Goal: Task Accomplishment & Management: Manage account settings

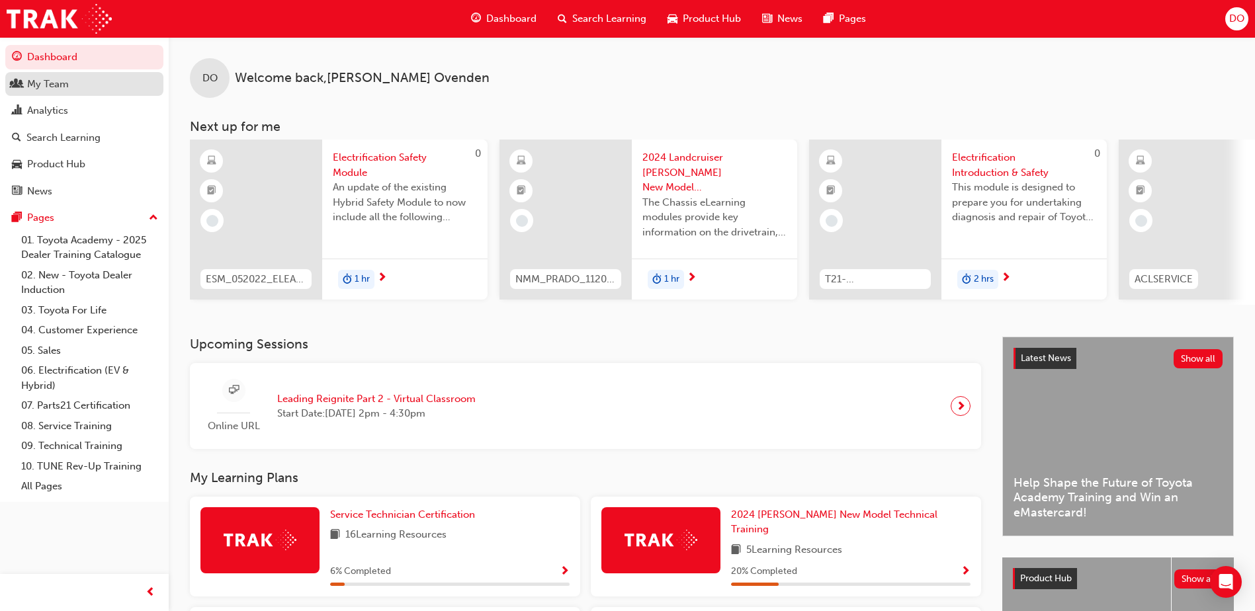
click at [52, 84] on div "My Team" at bounding box center [48, 84] width 42 height 15
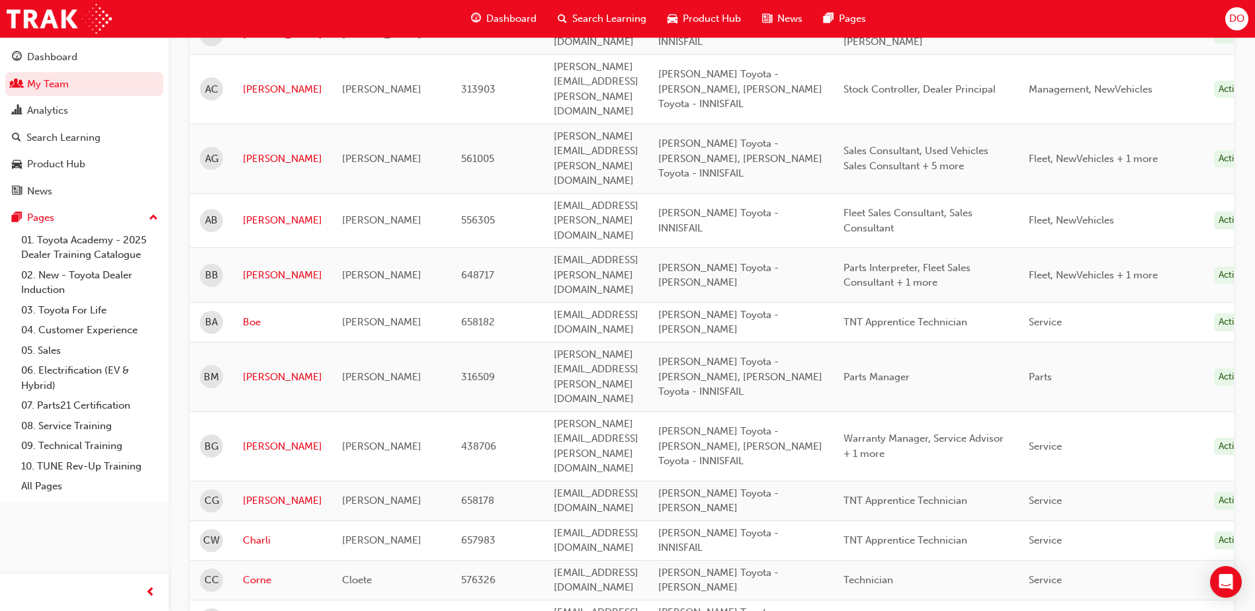
scroll to position [265, 0]
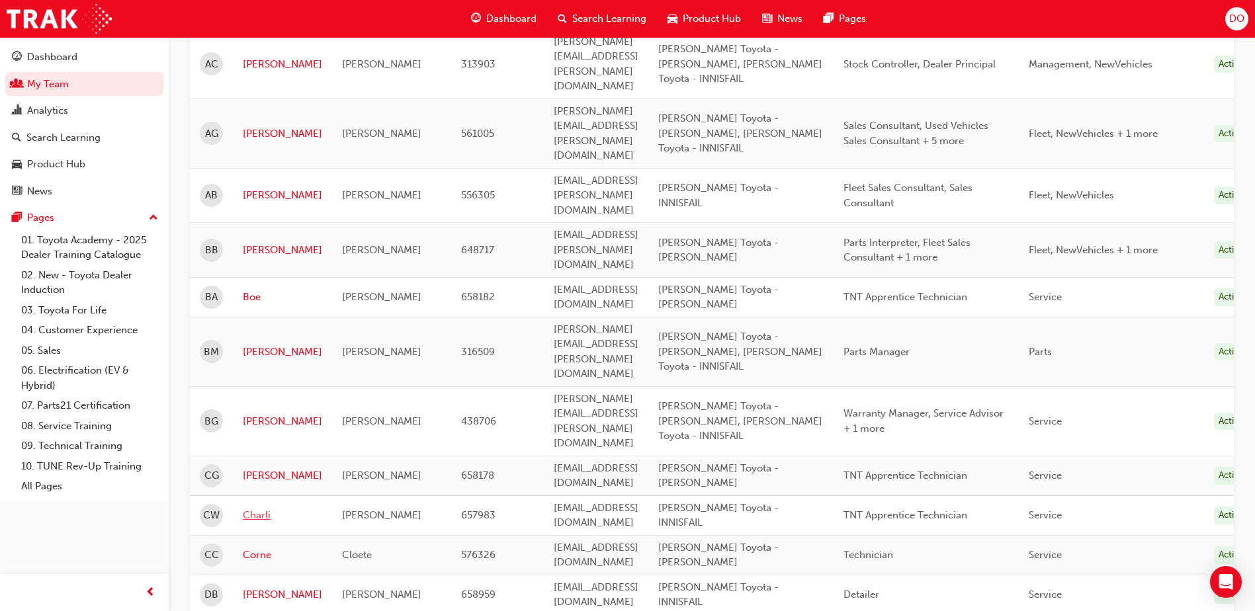
click at [255, 508] on link "Charli" at bounding box center [282, 515] width 79 height 15
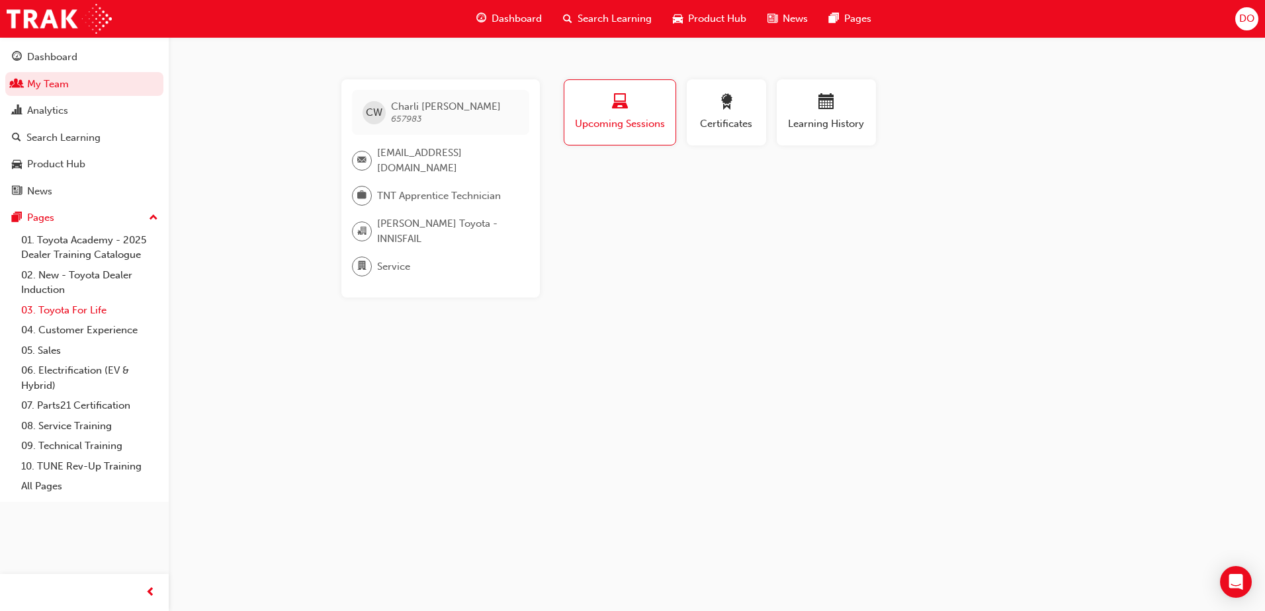
click at [56, 309] on link "03. Toyota For Life" at bounding box center [90, 310] width 148 height 21
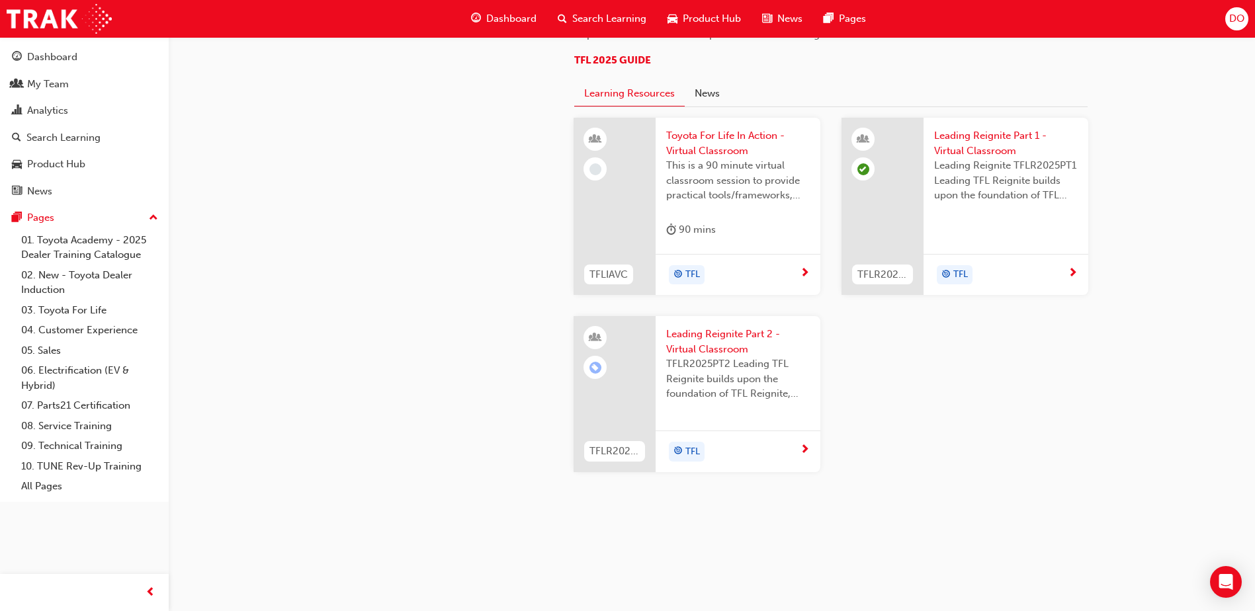
scroll to position [1398, 0]
click at [711, 139] on span "Toyota For Life In Action - Virtual Classroom" at bounding box center [738, 143] width 144 height 30
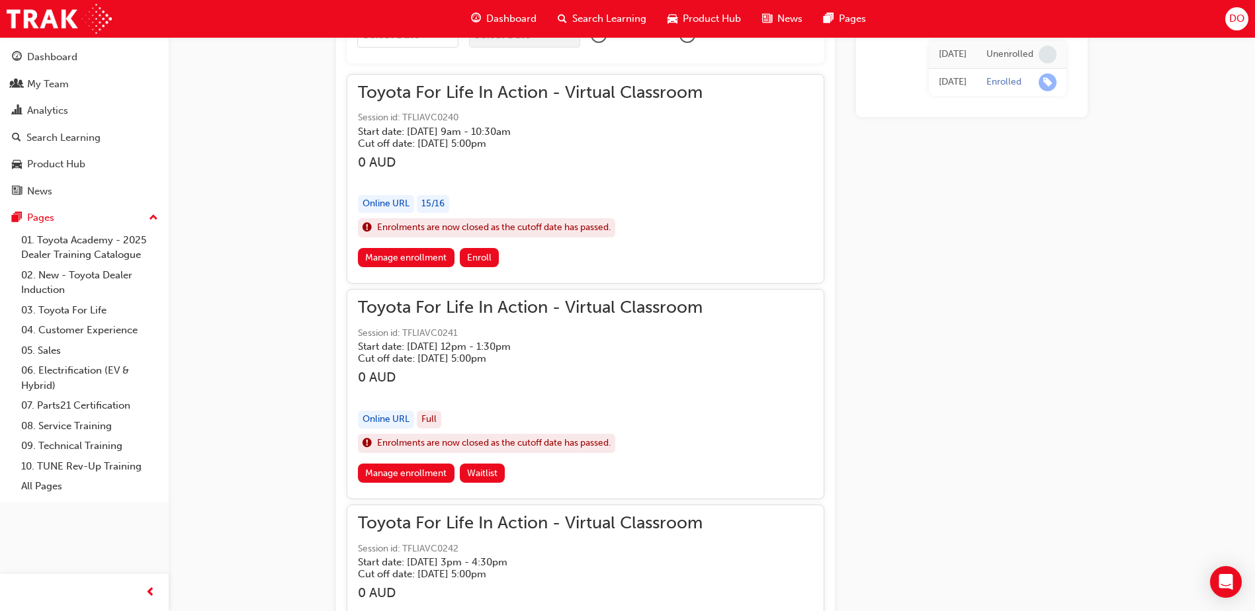
scroll to position [977, 0]
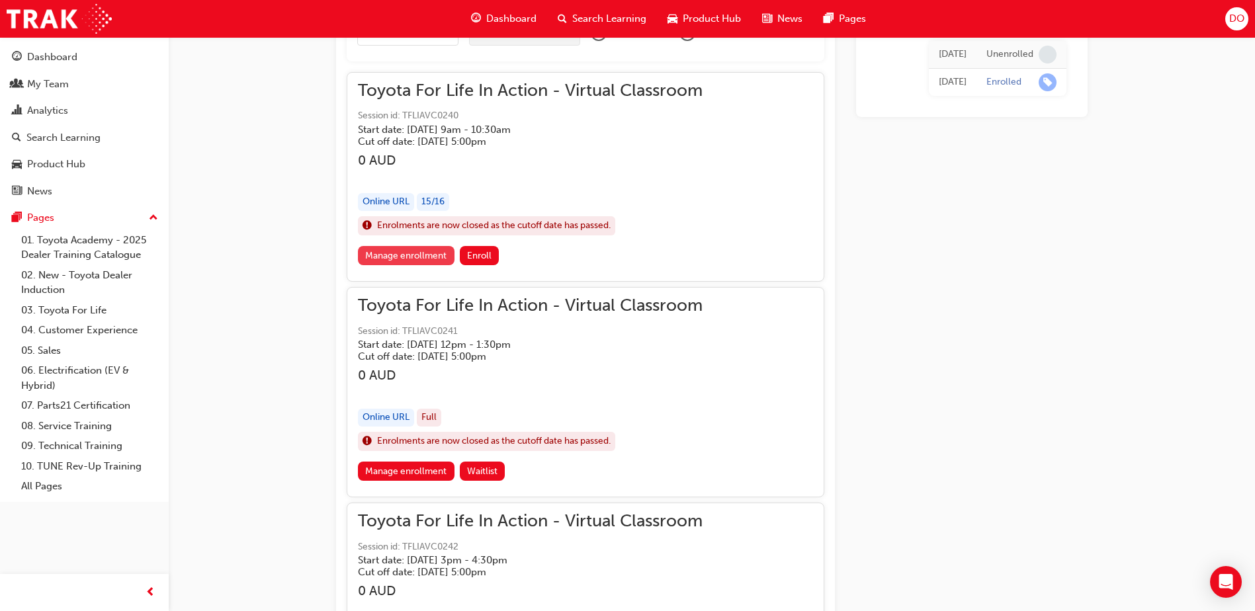
click at [377, 251] on link "Manage enrollment" at bounding box center [406, 255] width 97 height 19
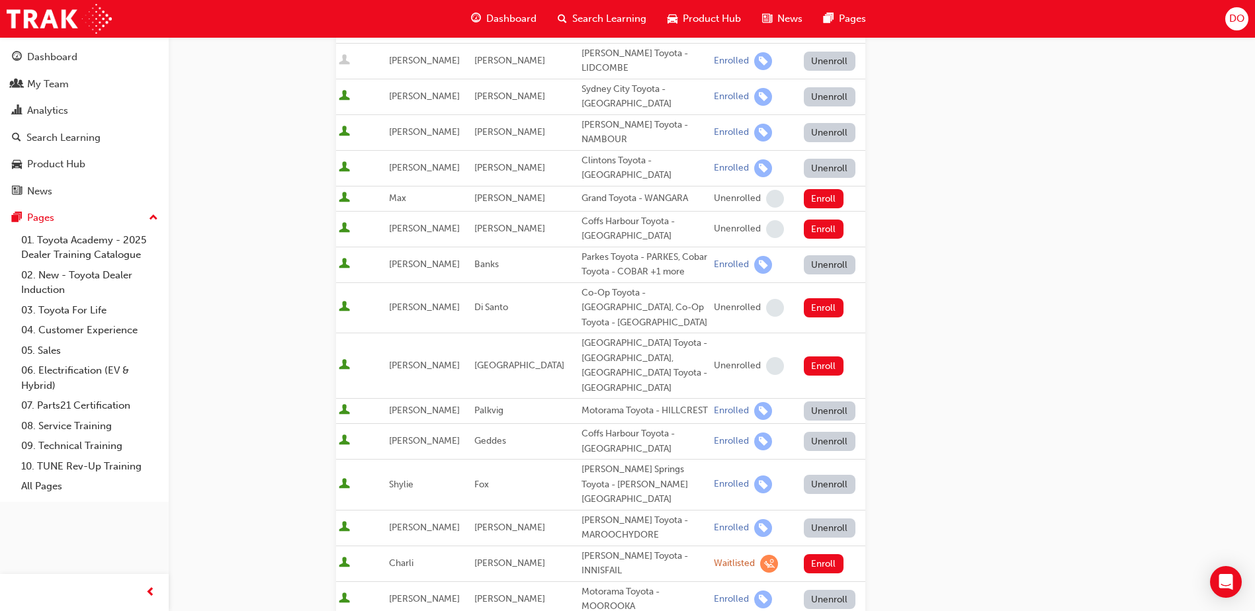
scroll to position [596, 0]
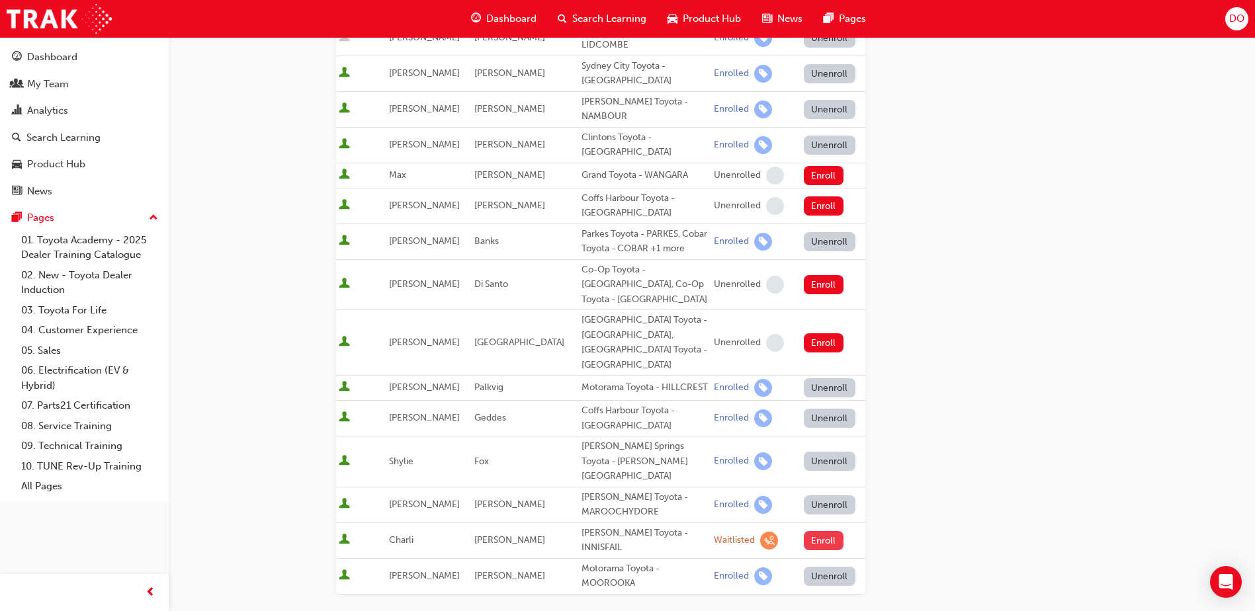
click at [804, 531] on button "Enroll" at bounding box center [824, 540] width 40 height 19
click at [285, 415] on div "Go to session detail page Manage enrollment for Toyota For Life In Action - Vir…" at bounding box center [627, 137] width 1255 height 1466
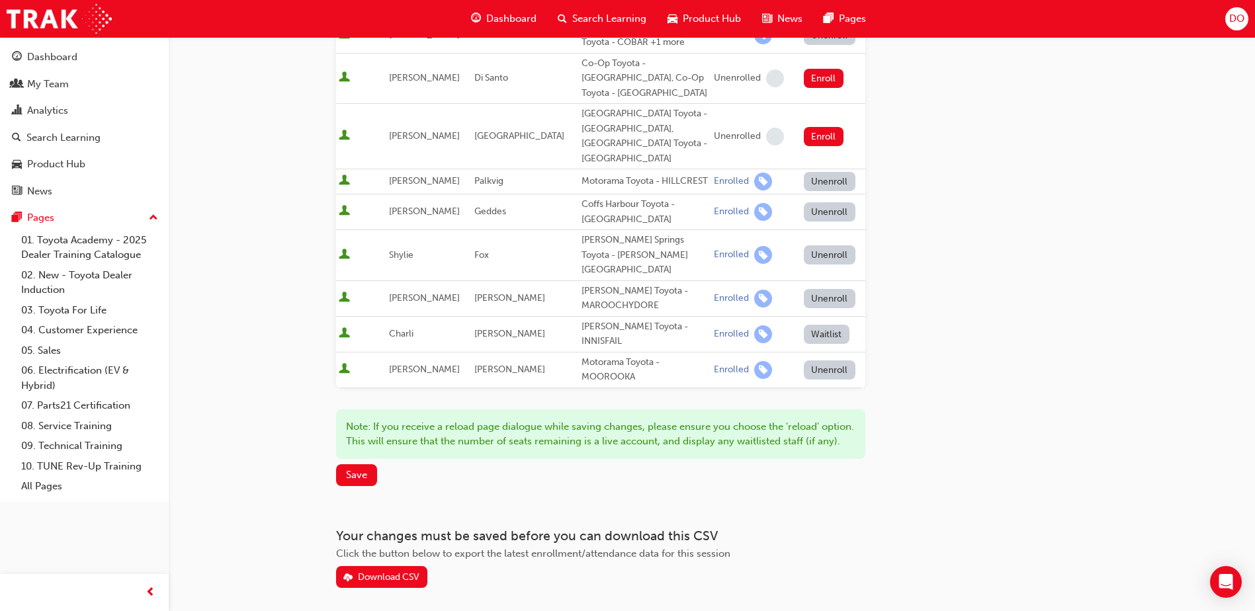
scroll to position [803, 0]
click at [341, 463] on button "Save" at bounding box center [356, 474] width 41 height 22
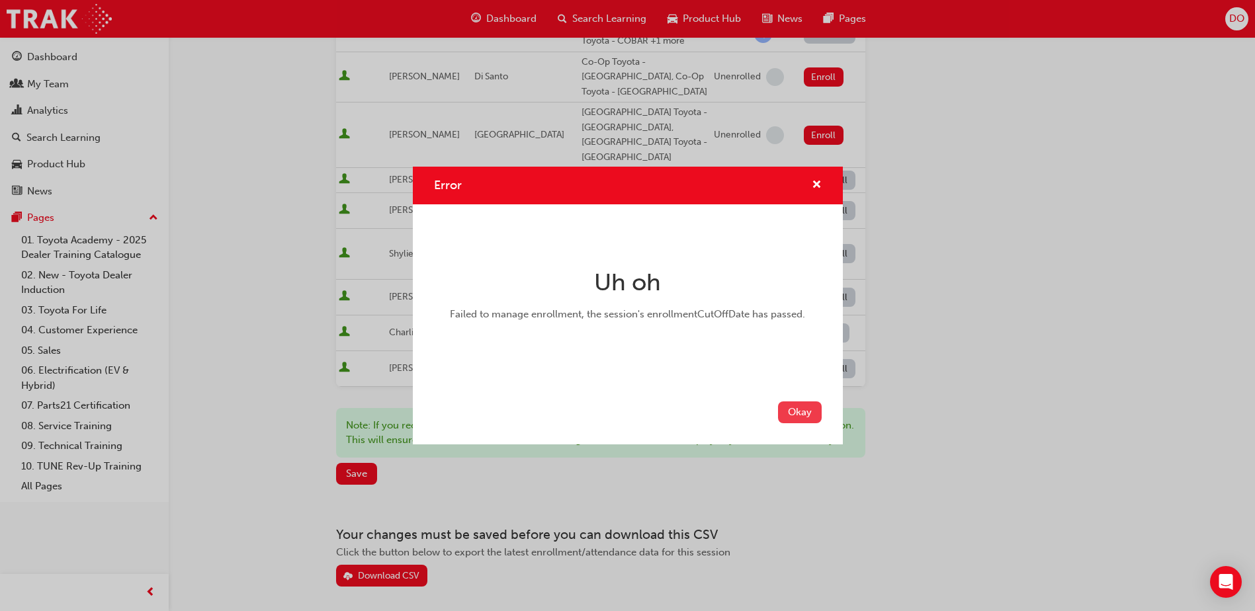
click at [810, 414] on button "Okay" at bounding box center [800, 413] width 44 height 22
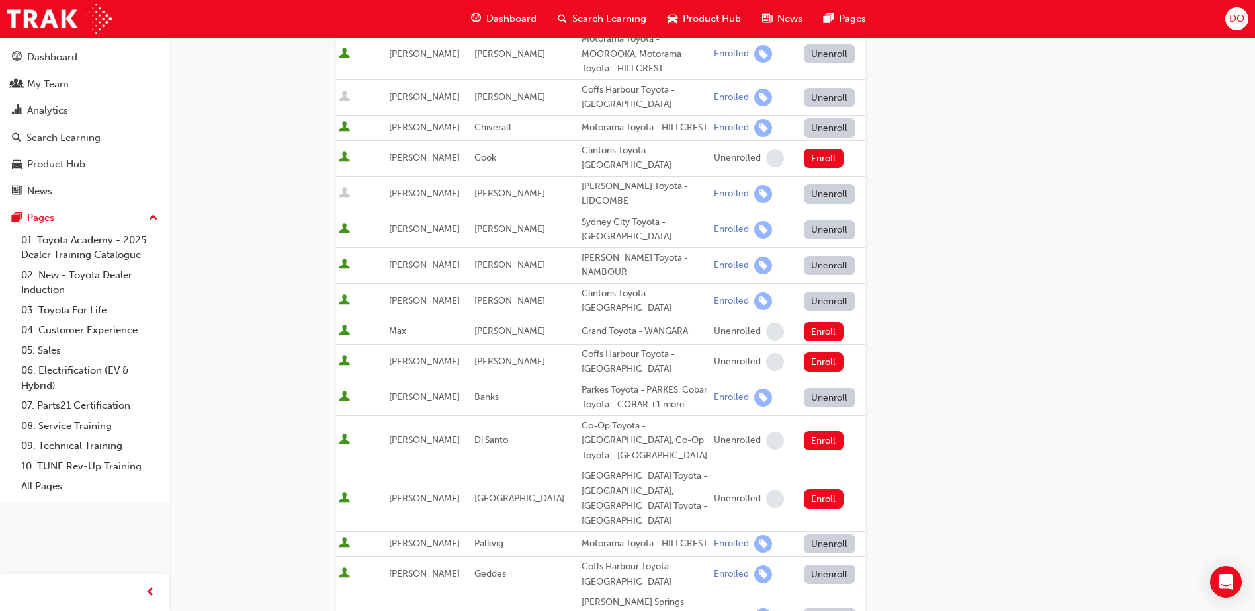
scroll to position [596, 0]
